Goal: Obtain resource: Download file/media

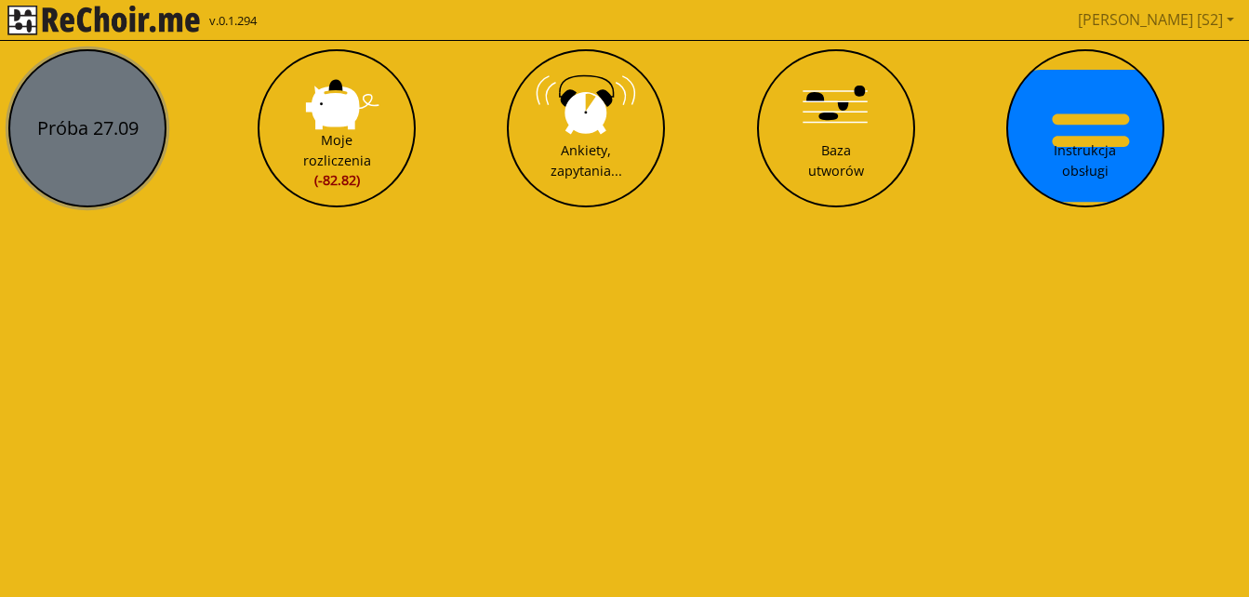
click at [93, 137] on button "Próba 27.09" at bounding box center [87, 128] width 158 height 158
click at [93, 137] on html "v.0.1.294 Marta [S2] Pobierz link do kalendarza Wyloguj Próba 27.09 Moje rozlic…" at bounding box center [624, 111] width 1249 height 223
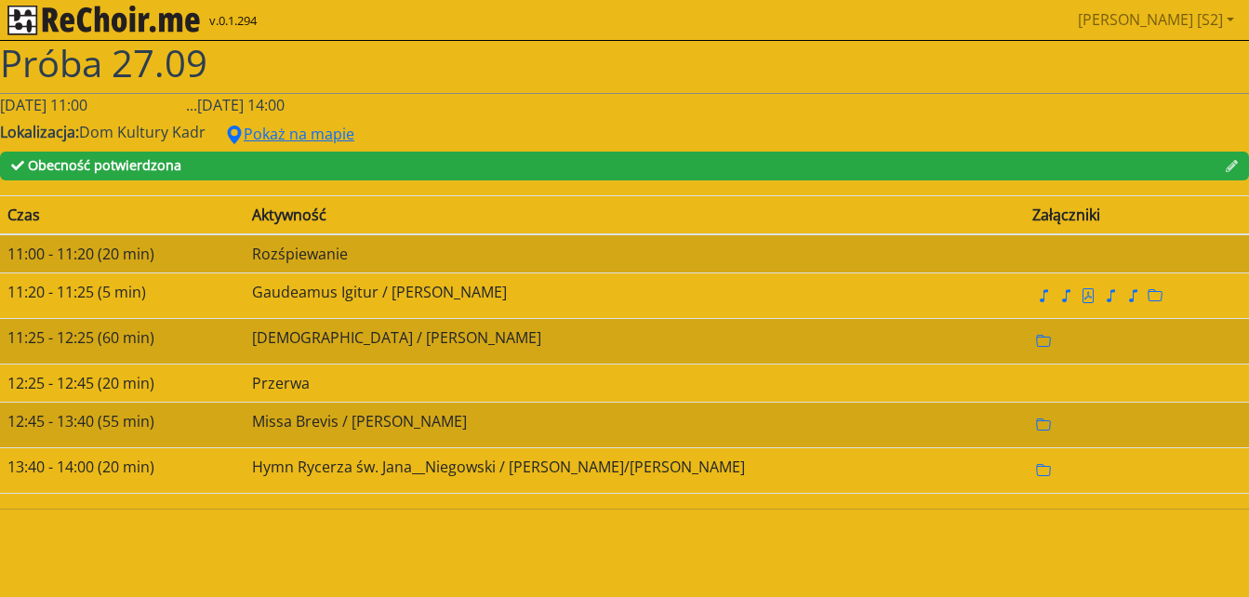
click at [507, 138] on div "Lokalizacja: Dom Kultury Kadr Pokaż na mapie" at bounding box center [624, 133] width 1249 height 35
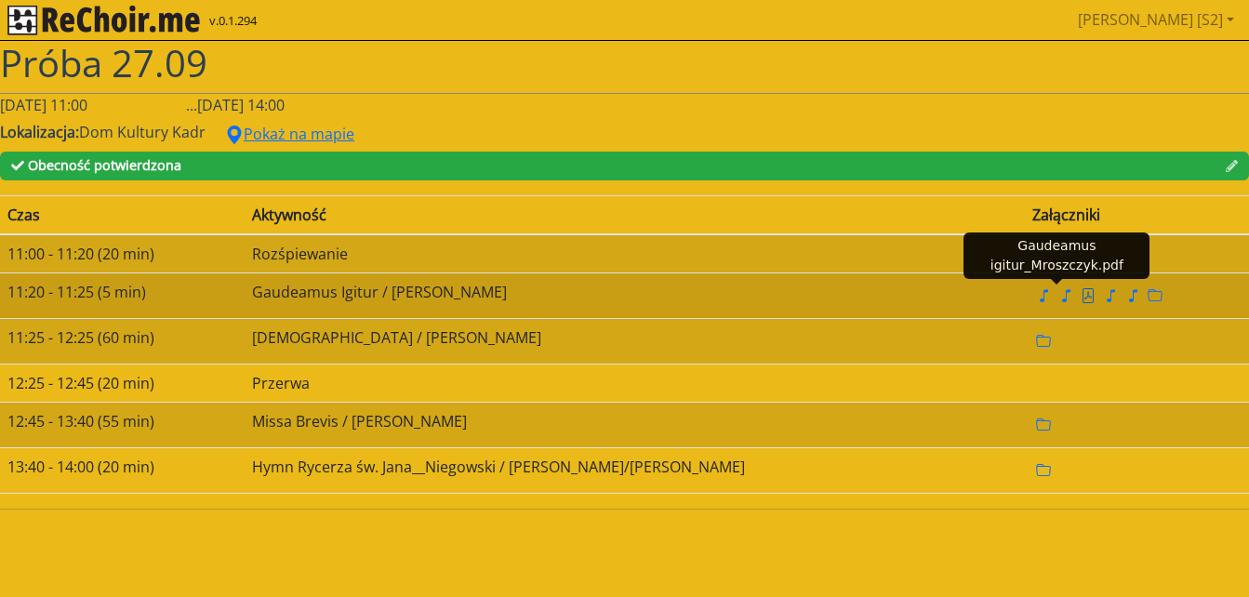
click at [939, 294] on icon "file pdf" at bounding box center [1087, 296] width 7 height 8
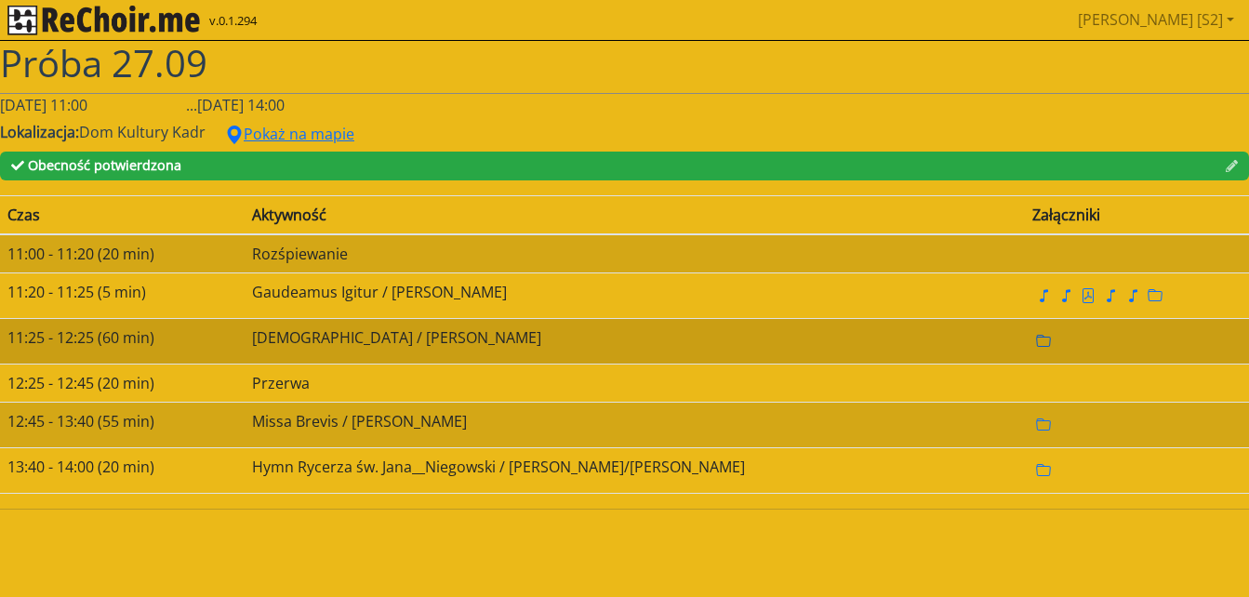
click at [939, 348] on icon "folder" at bounding box center [1043, 341] width 15 height 15
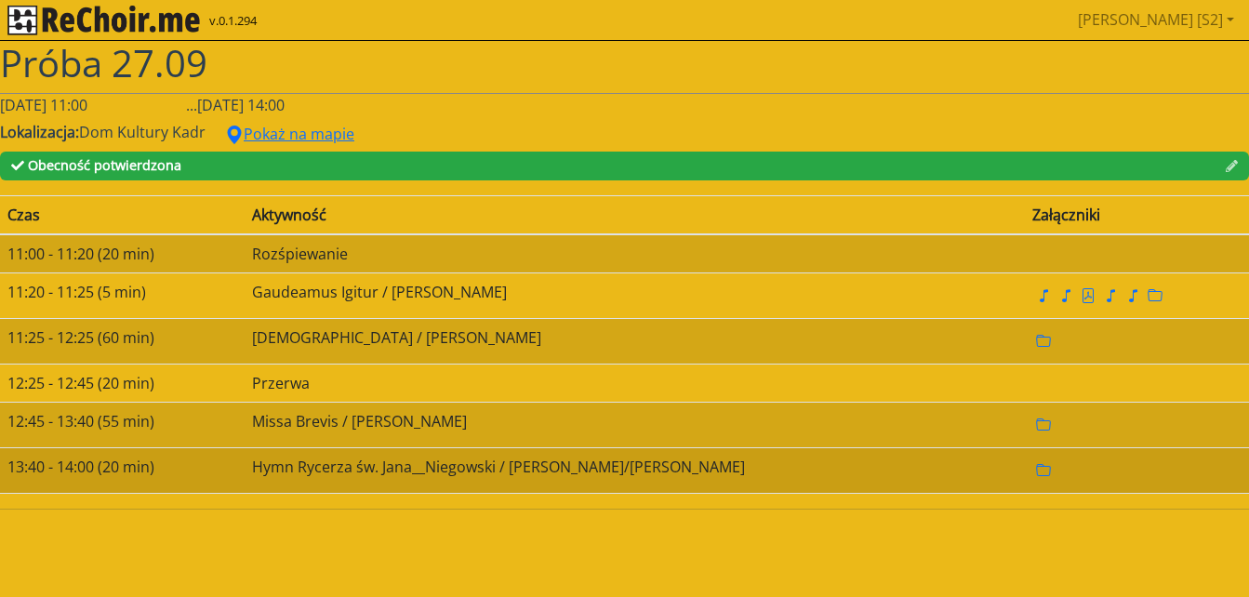
click at [662, 475] on td "Hymn Rycerza św. Jana__Niegowski / [PERSON_NAME]/[PERSON_NAME]" at bounding box center [635, 470] width 780 height 46
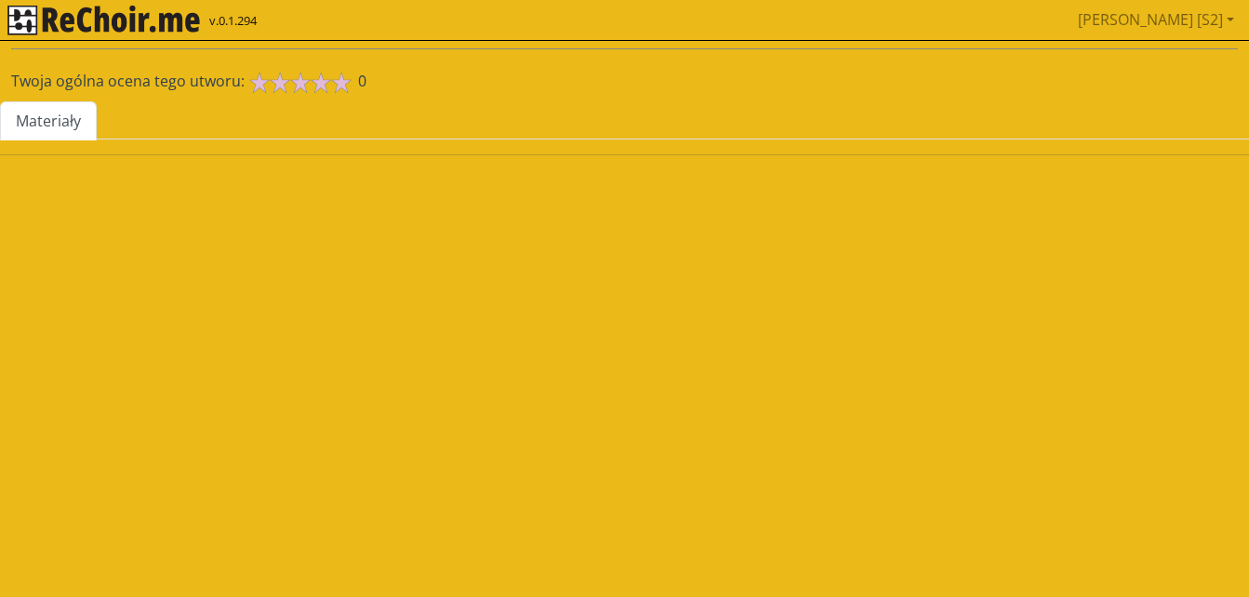
click at [662, 170] on html "v.0.1.294 Marta [S2] Pobierz link do kalendarza Wyloguj Twoja ogólna ocena tego…" at bounding box center [624, 85] width 1249 height 170
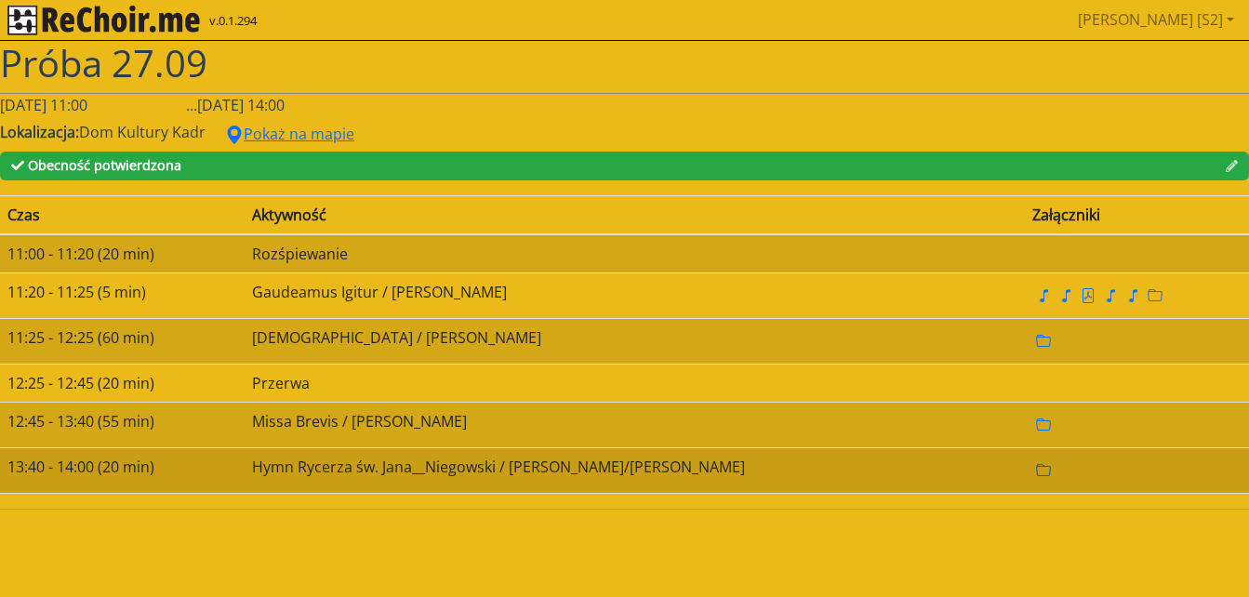
click at [939, 469] on icon "folder" at bounding box center [1043, 470] width 15 height 15
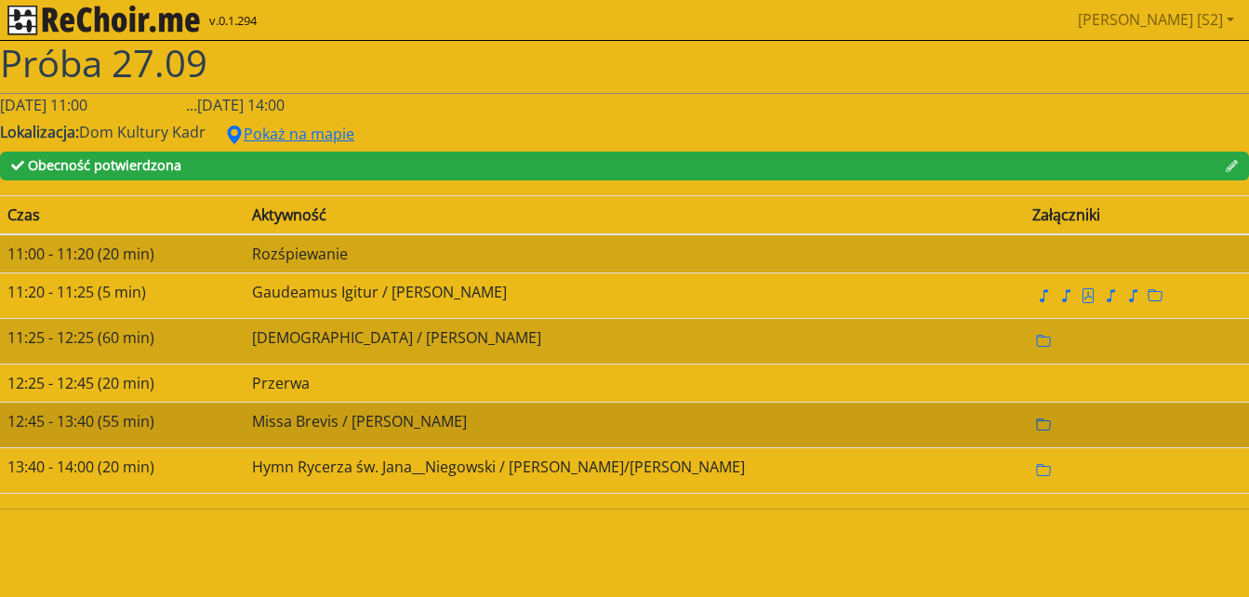
click at [939, 430] on icon "folder" at bounding box center [1043, 425] width 15 height 15
